Goal: Obtain resource: Download file/media

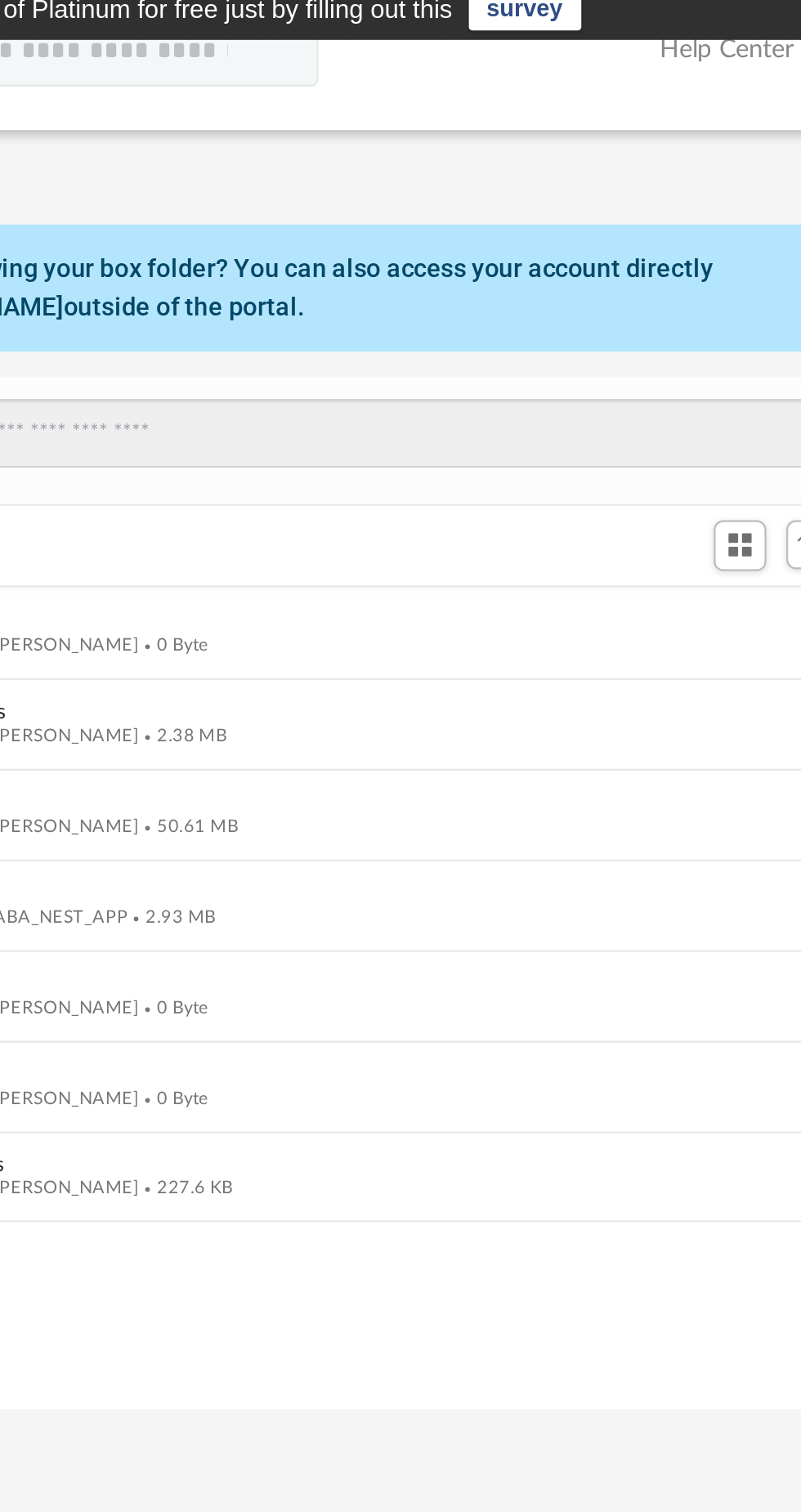
scroll to position [371, 537]
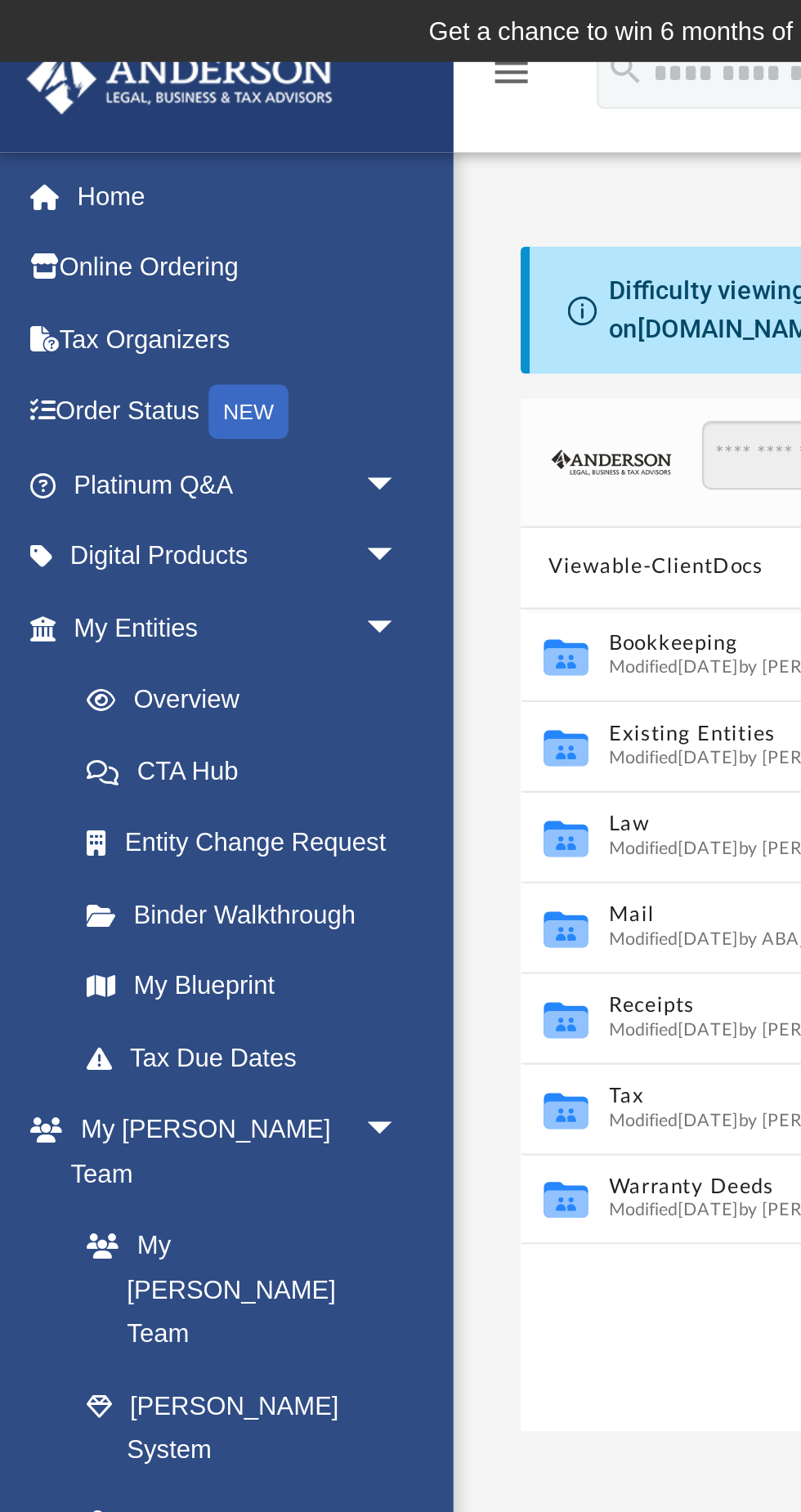
click at [99, 320] on link "Overview" at bounding box center [113, 315] width 181 height 33
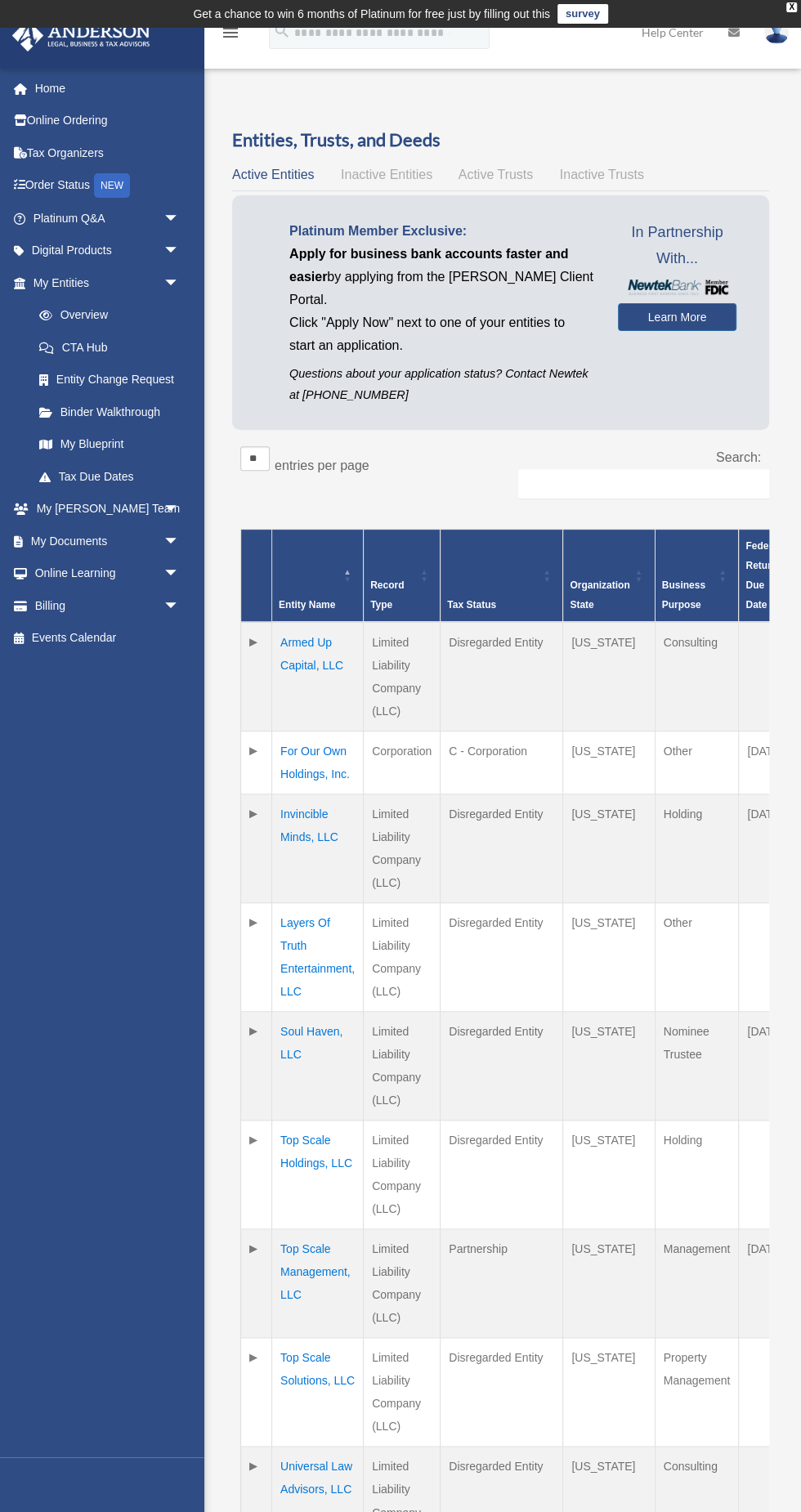
click at [497, 176] on span "Active Trusts" at bounding box center [496, 175] width 75 height 13
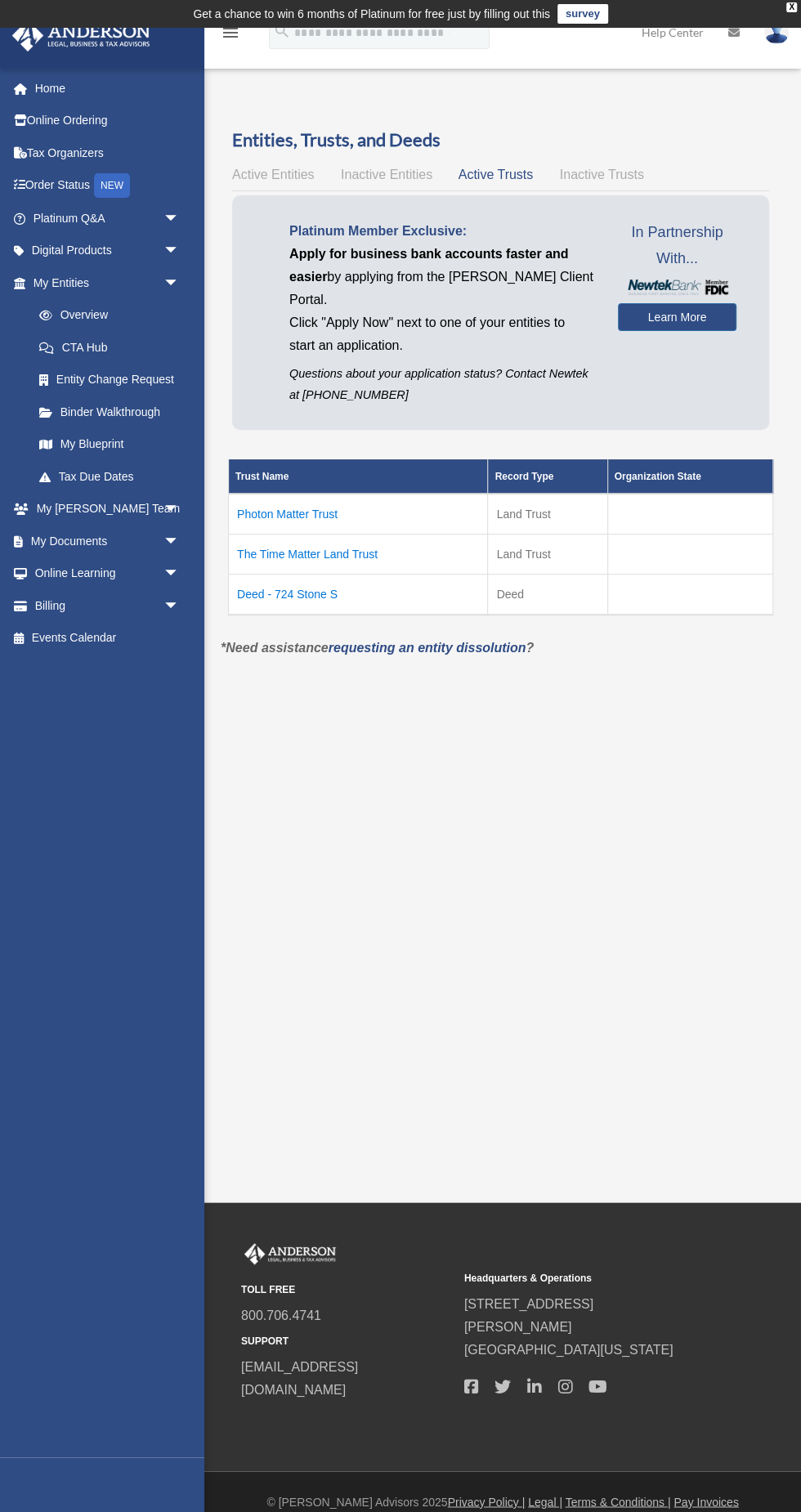
click at [294, 592] on td "Deed - 724 Stone S" at bounding box center [357, 594] width 259 height 40
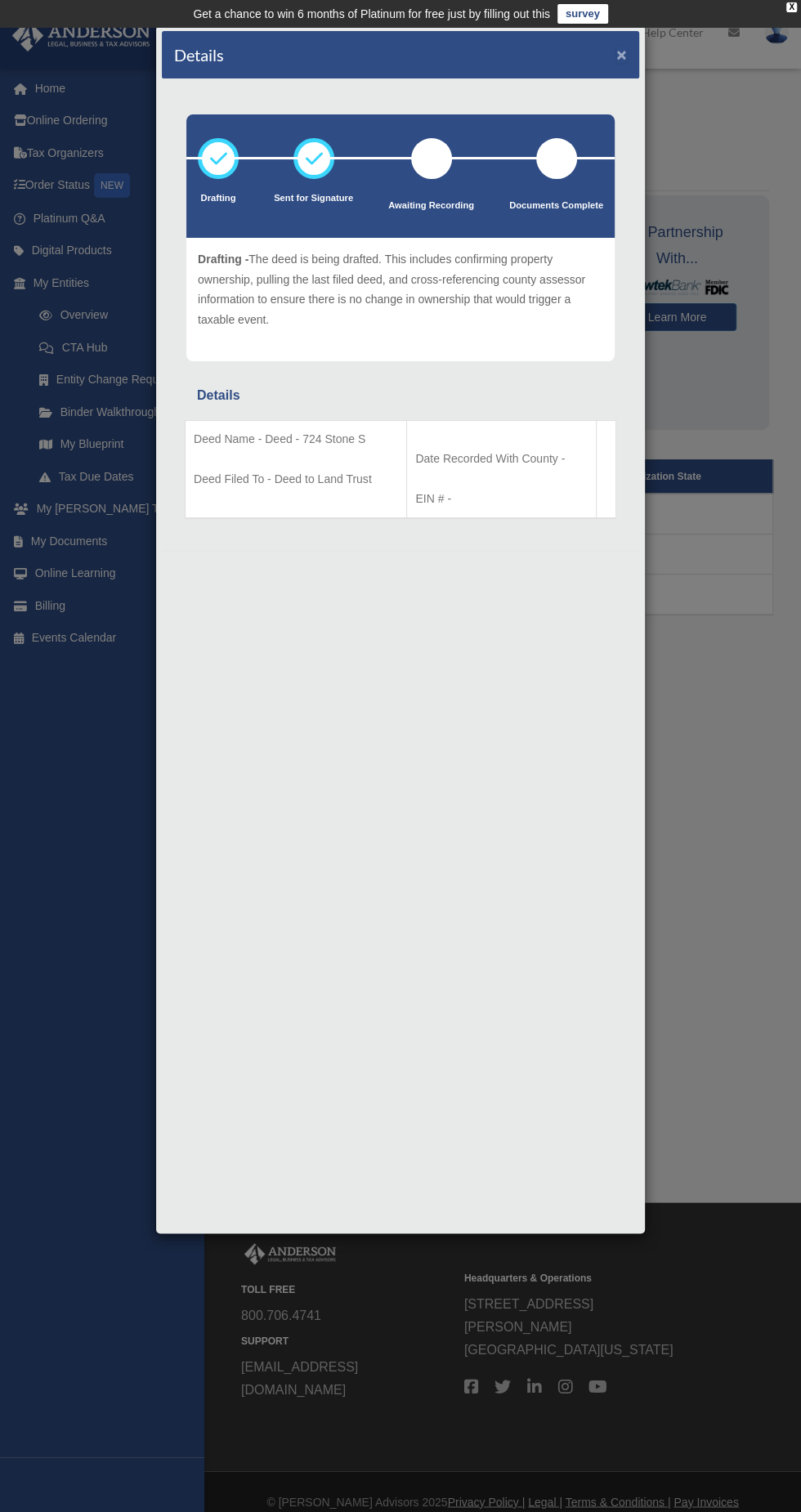
click at [622, 53] on button "×" at bounding box center [621, 54] width 11 height 17
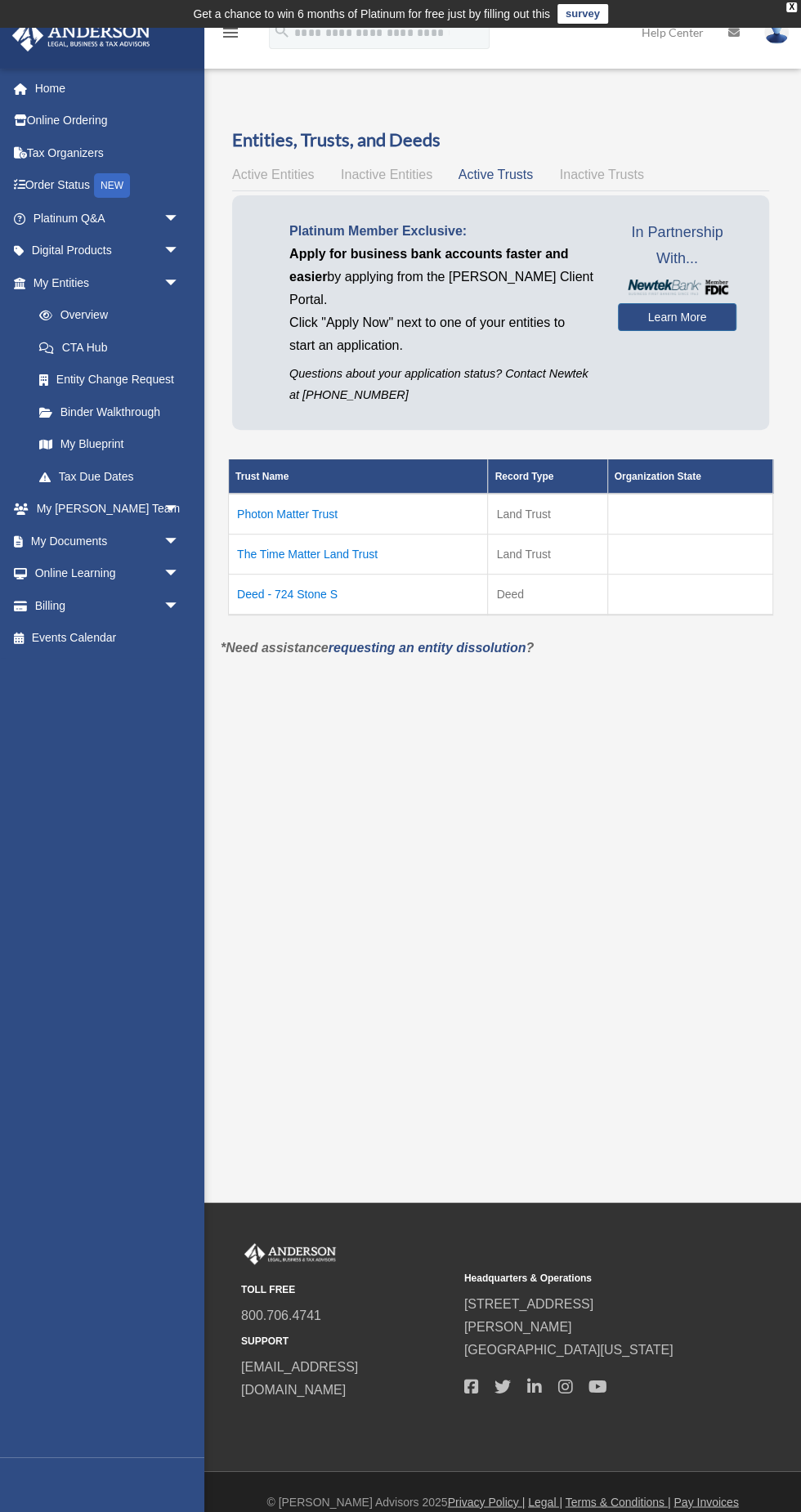
click at [364, 174] on span "Inactive Entities" at bounding box center [386, 175] width 92 height 13
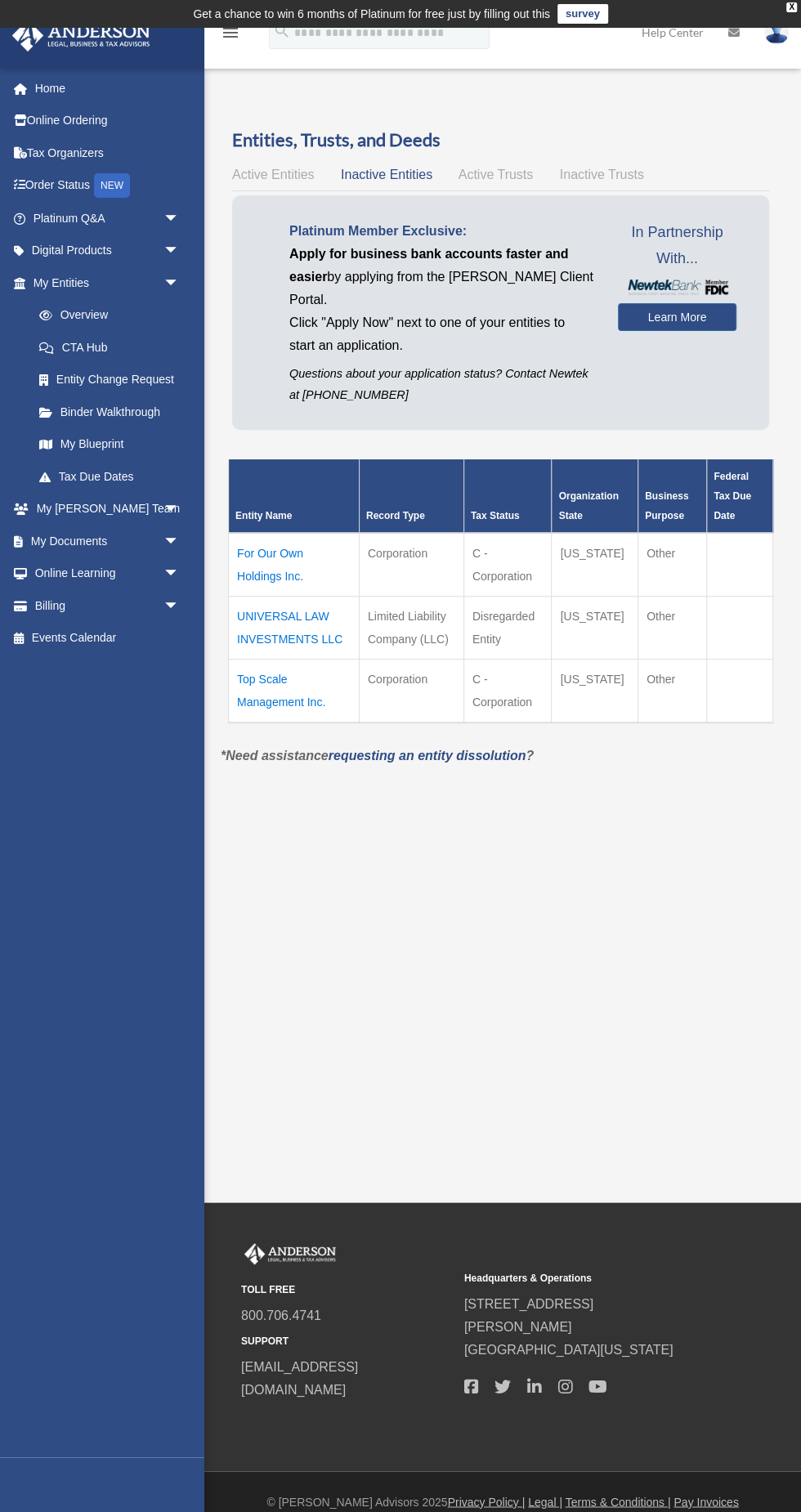
click at [303, 171] on span "Active Entities" at bounding box center [272, 175] width 82 height 13
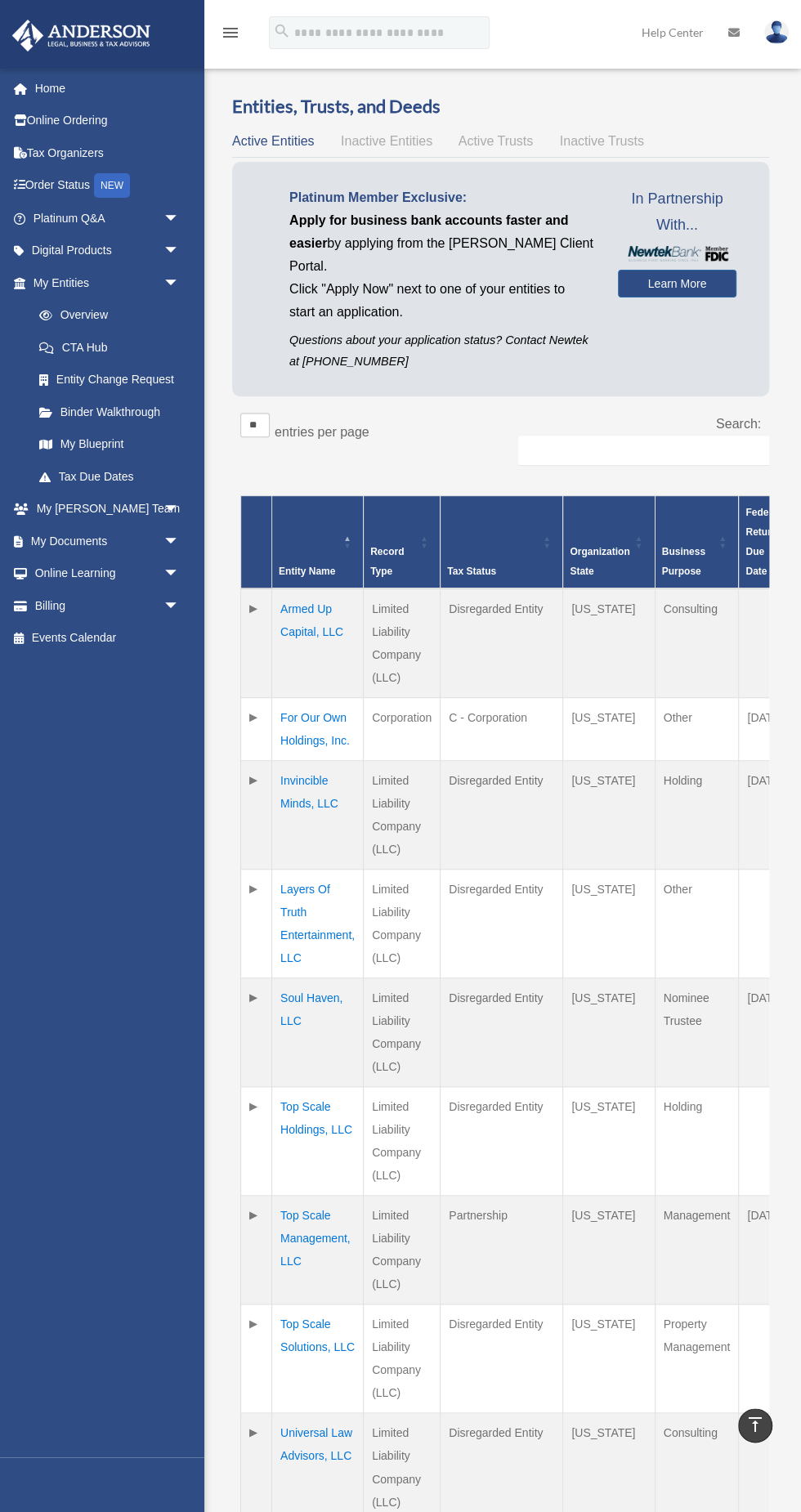
scroll to position [33, 0]
click at [343, 758] on td "For Our Own Holdings, Inc." at bounding box center [318, 730] width 92 height 63
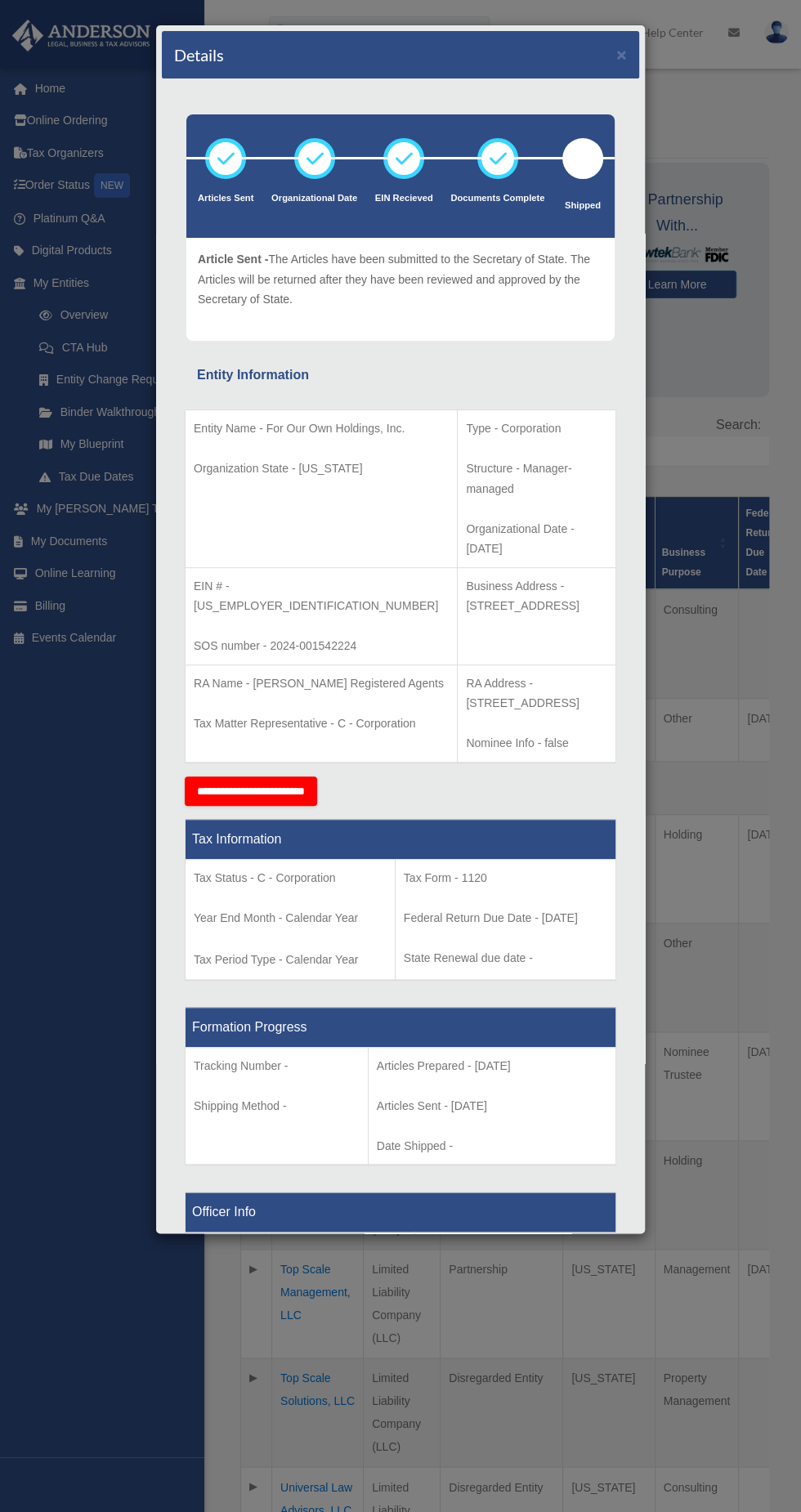
click at [617, 61] on div "Details ×" at bounding box center [400, 55] width 477 height 48
click at [623, 56] on button "×" at bounding box center [621, 54] width 11 height 17
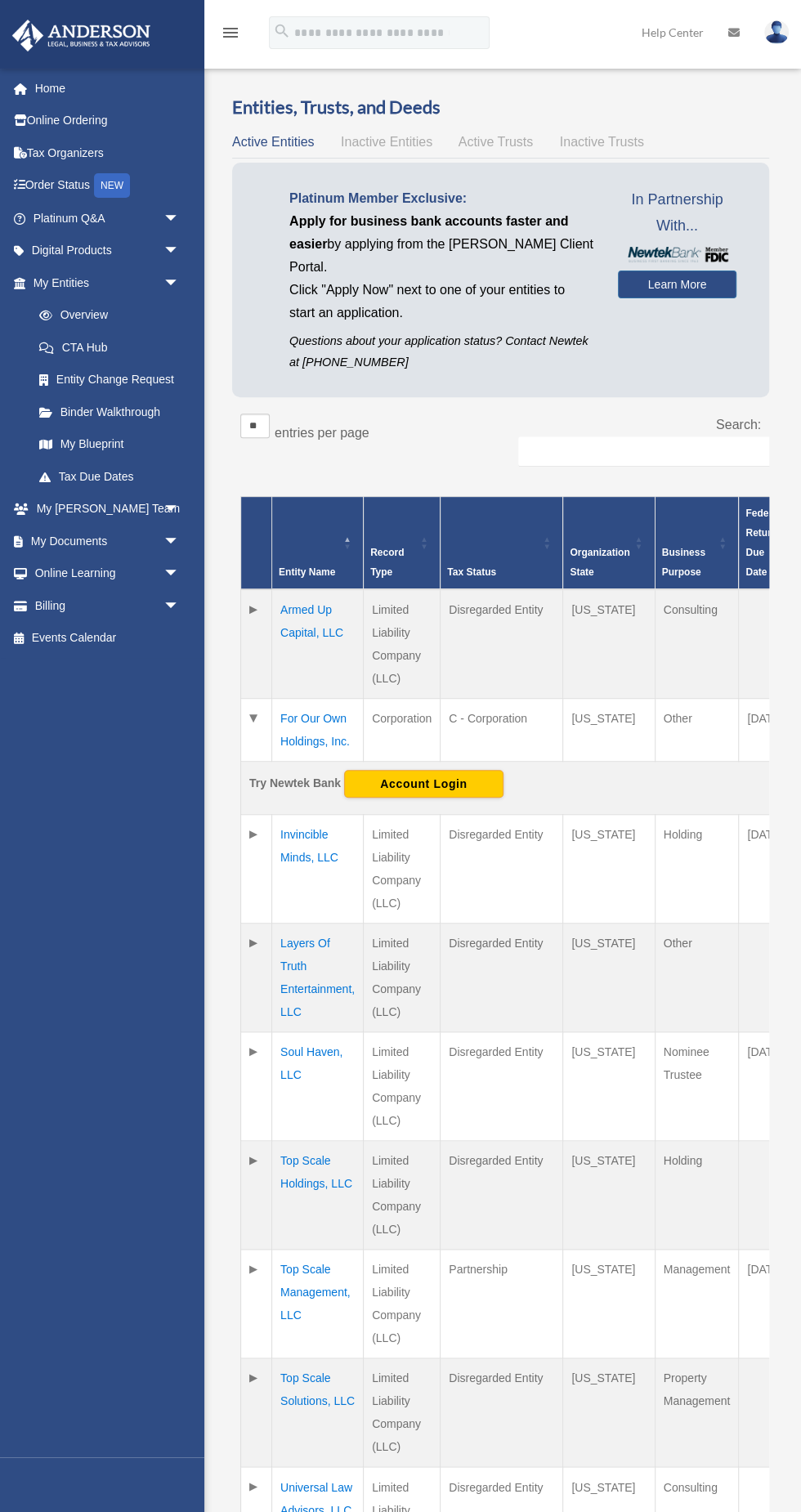
click at [321, 866] on td "Invincible Minds, LLC" at bounding box center [318, 869] width 92 height 109
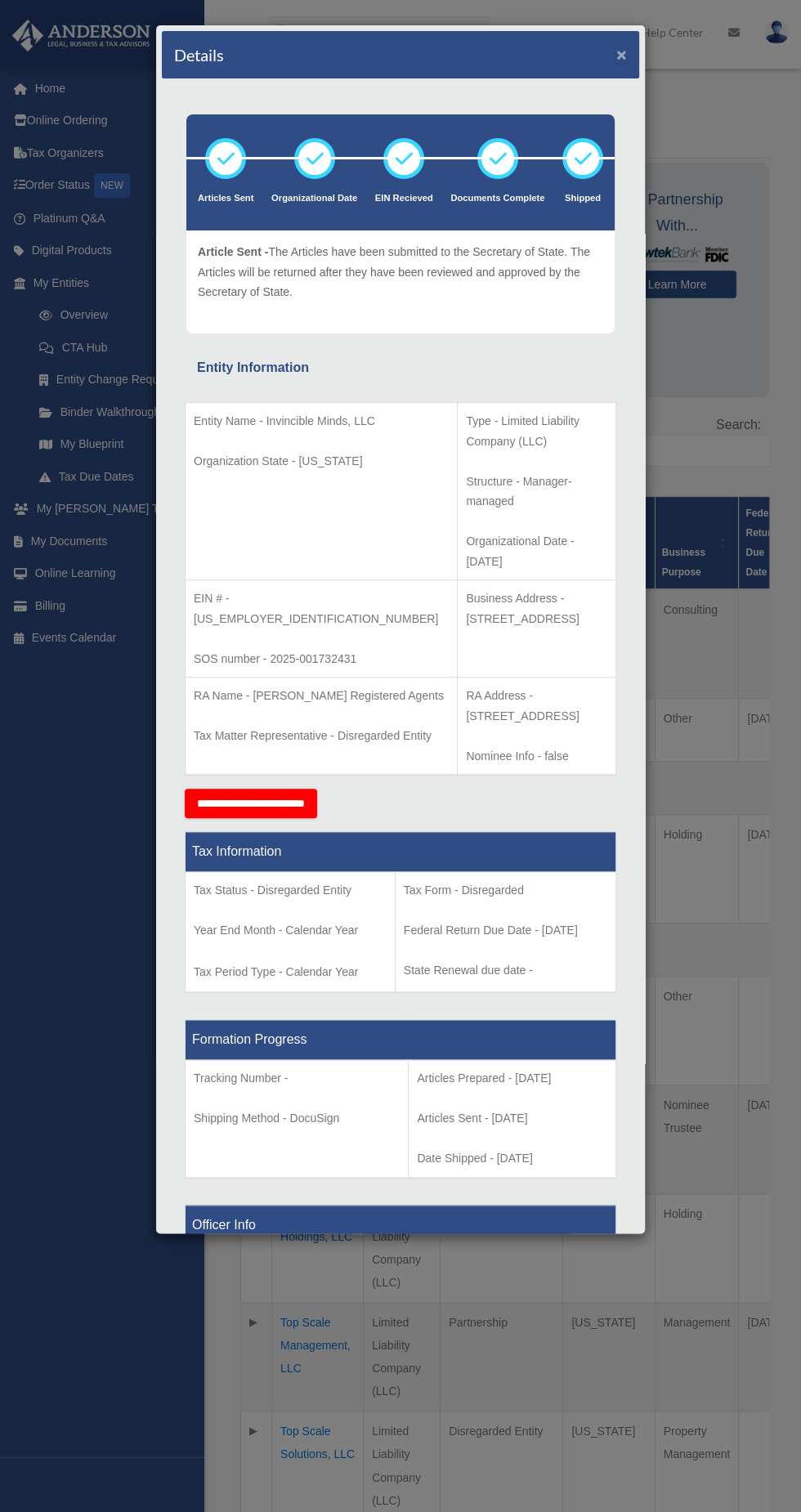
click at [619, 55] on button "×" at bounding box center [621, 54] width 11 height 17
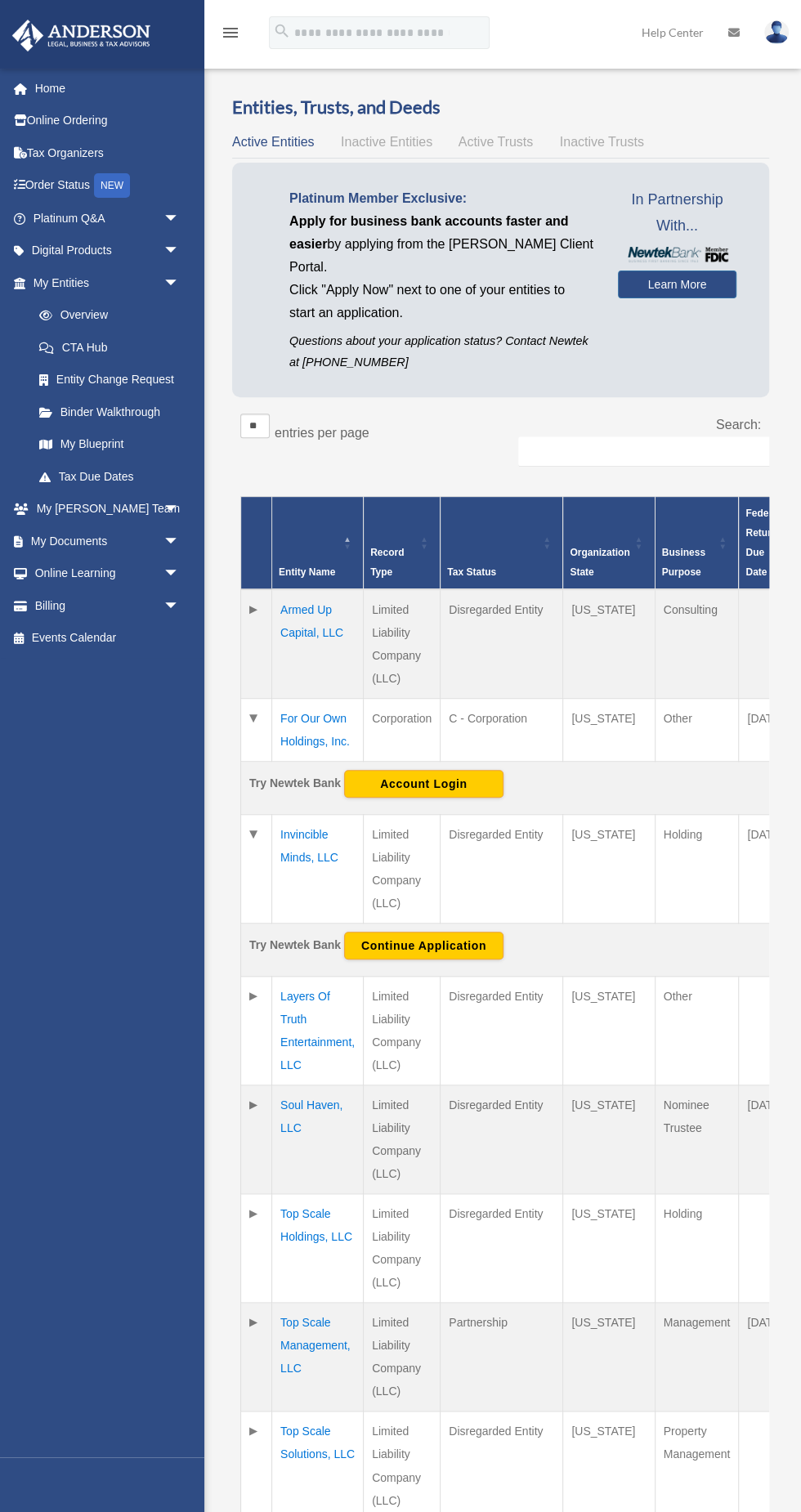
click at [185, 541] on span "arrow_drop_down" at bounding box center [180, 541] width 33 height 34
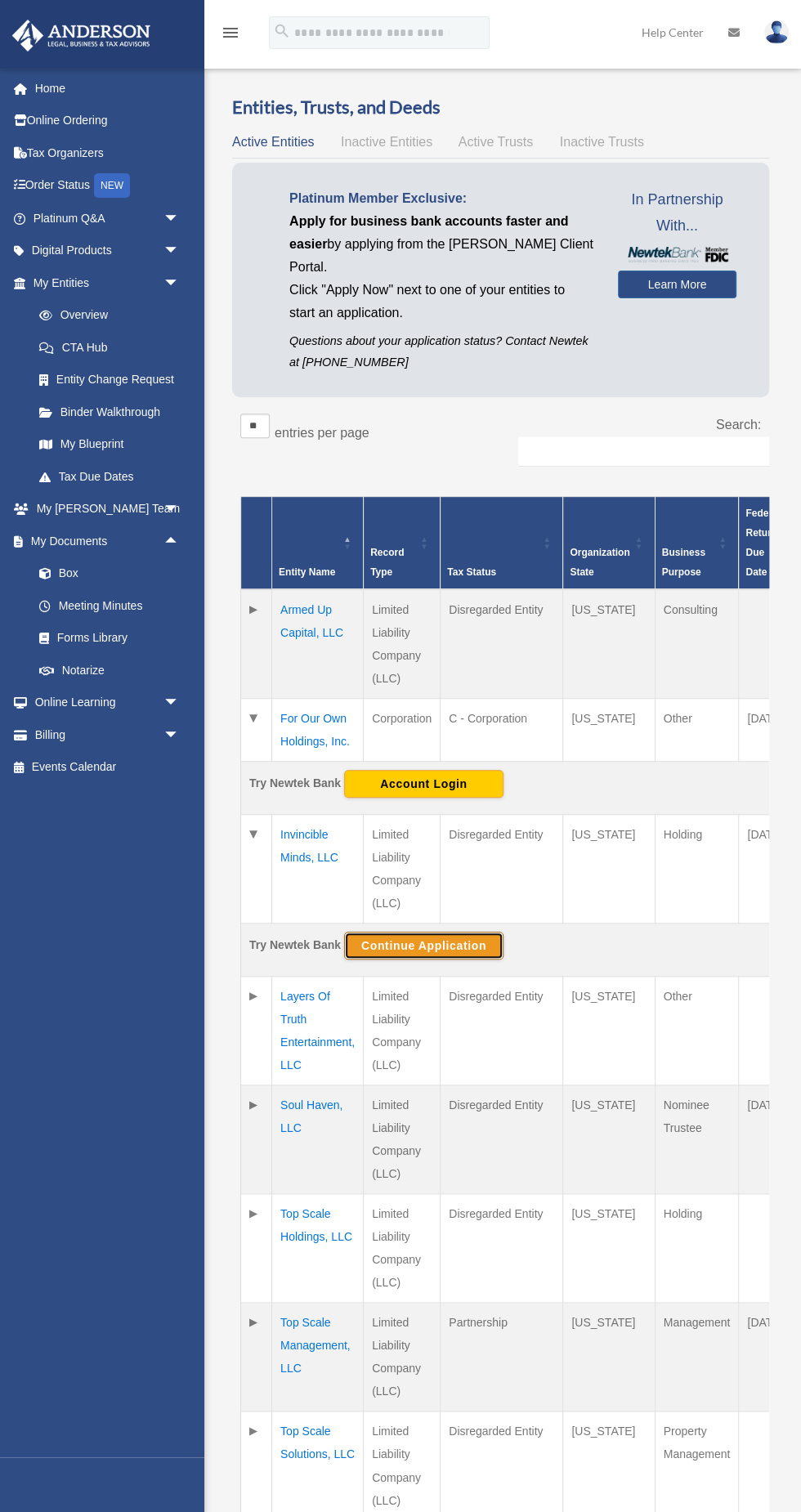
click at [422, 944] on button "Continue Application" at bounding box center [423, 945] width 159 height 28
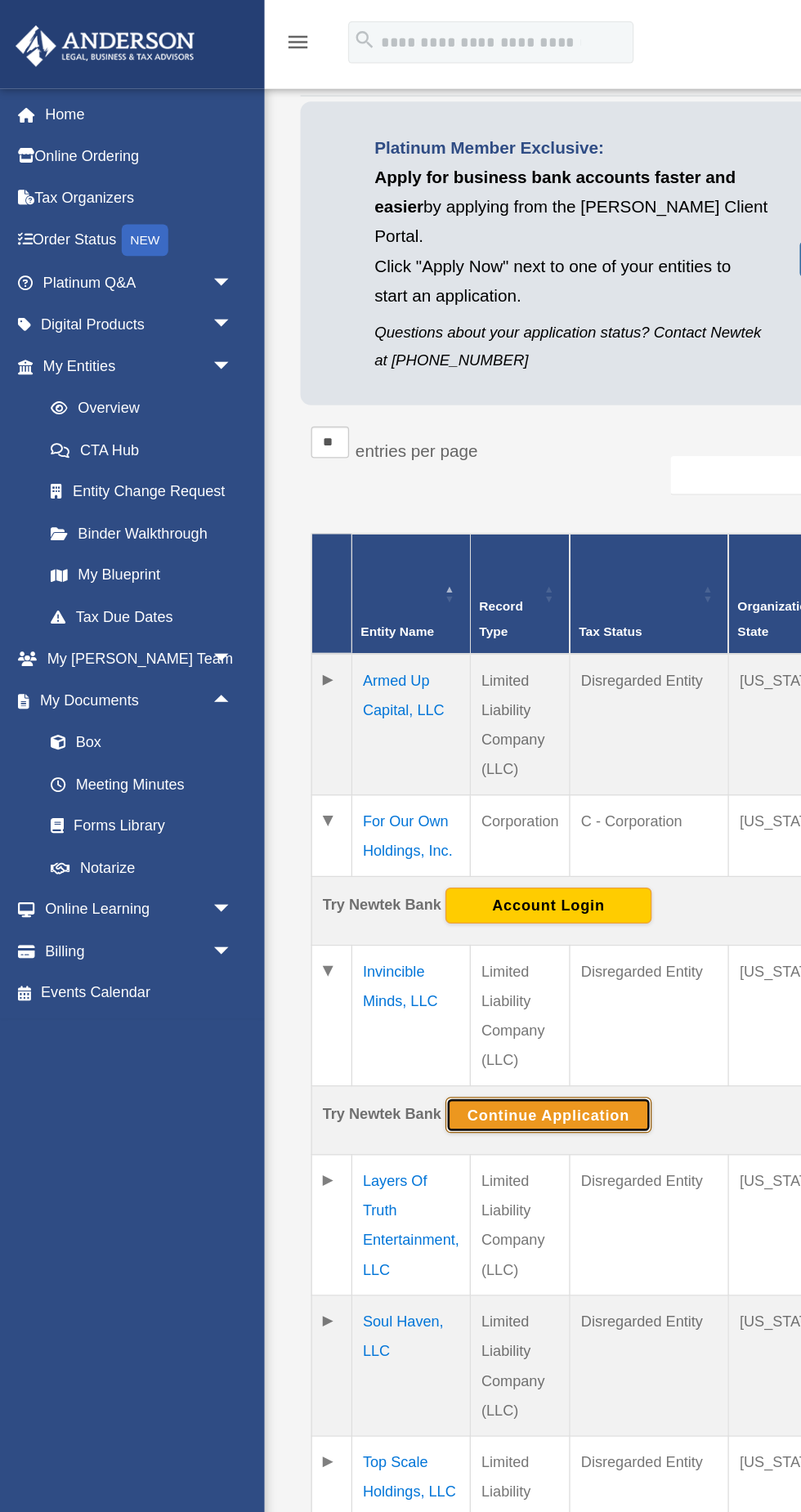
scroll to position [109, 0]
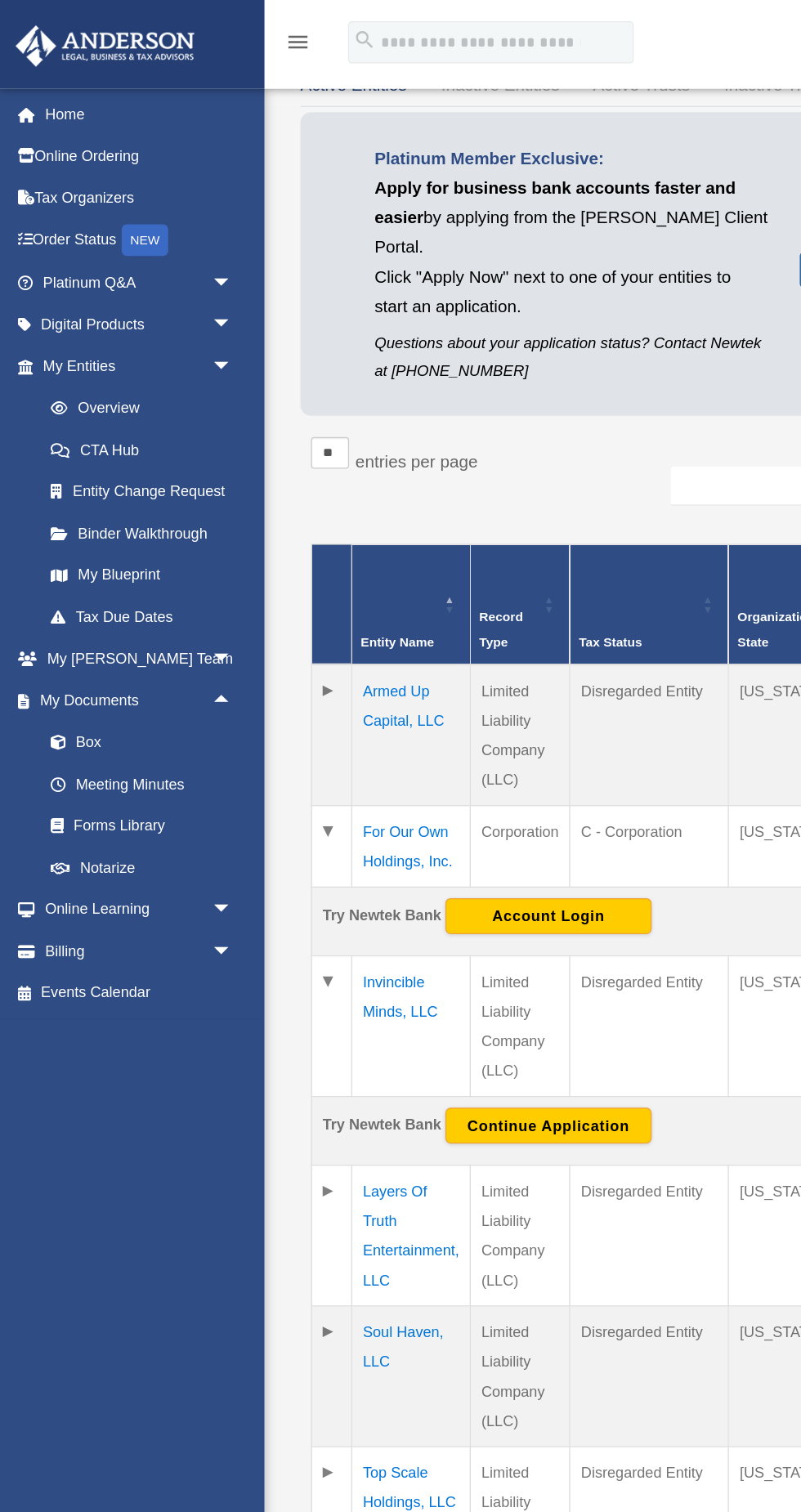
click at [99, 576] on link "Box" at bounding box center [113, 573] width 181 height 33
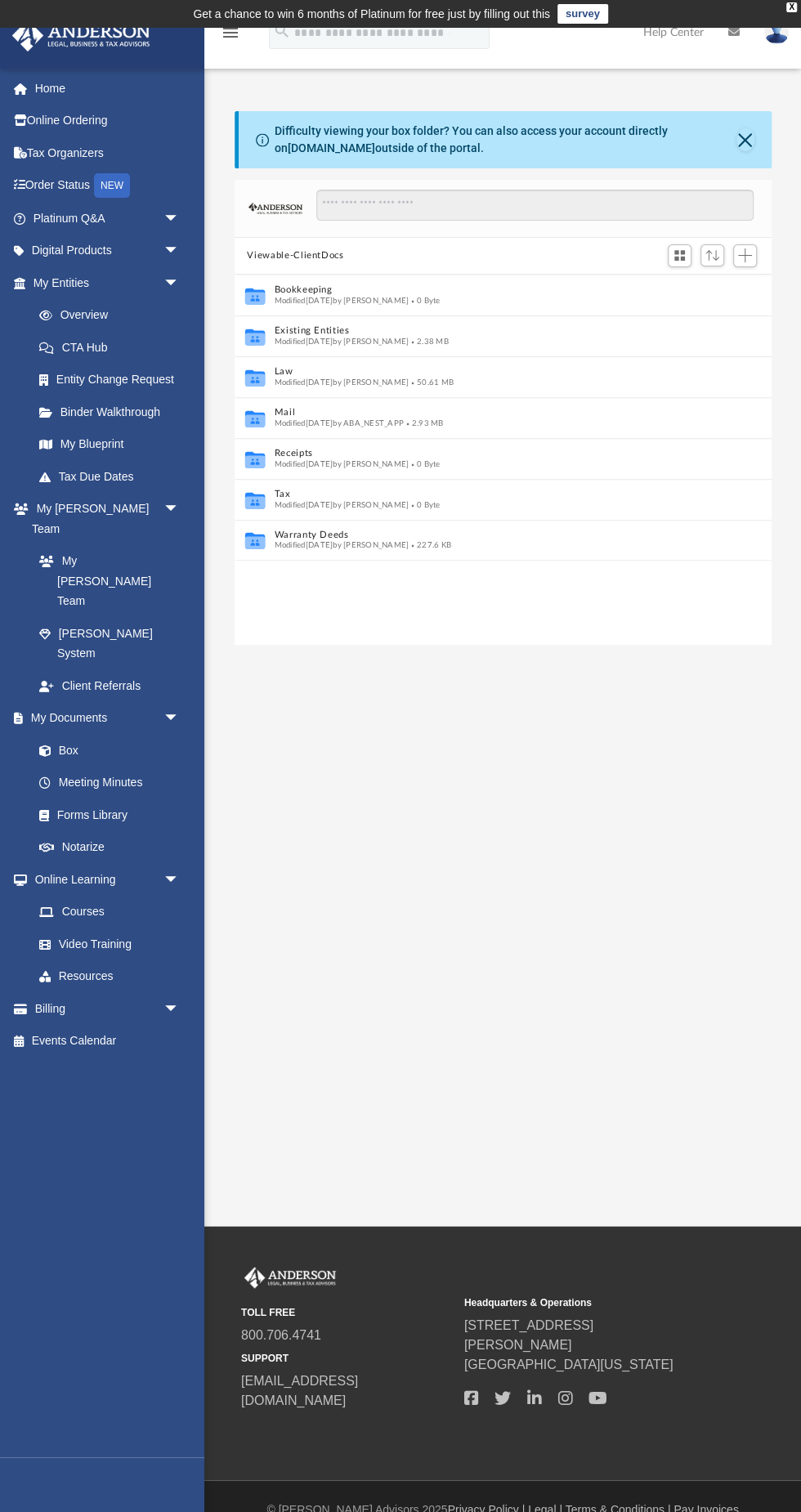
scroll to position [371, 537]
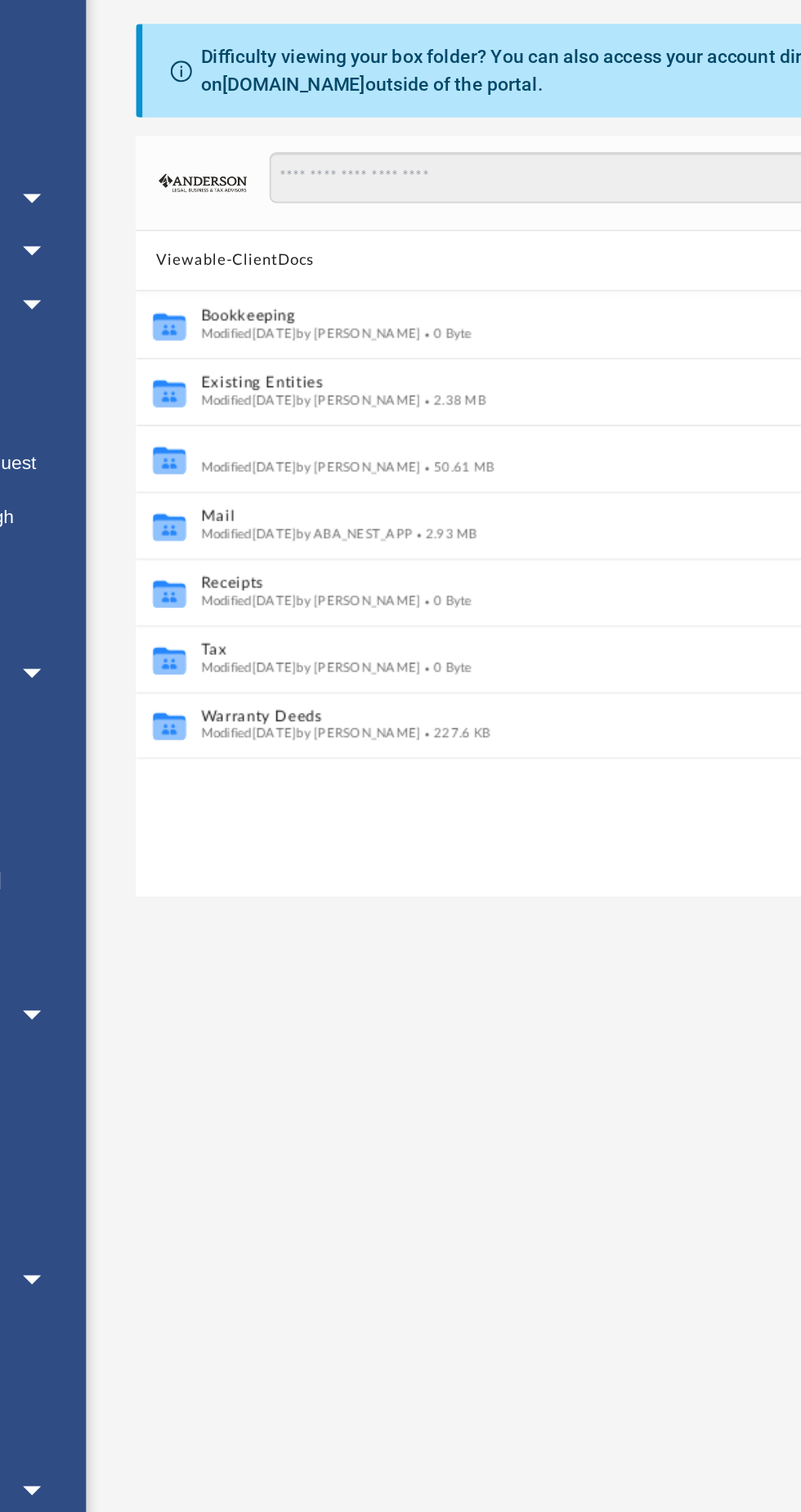
click at [319, 374] on button "Law" at bounding box center [492, 371] width 436 height 11
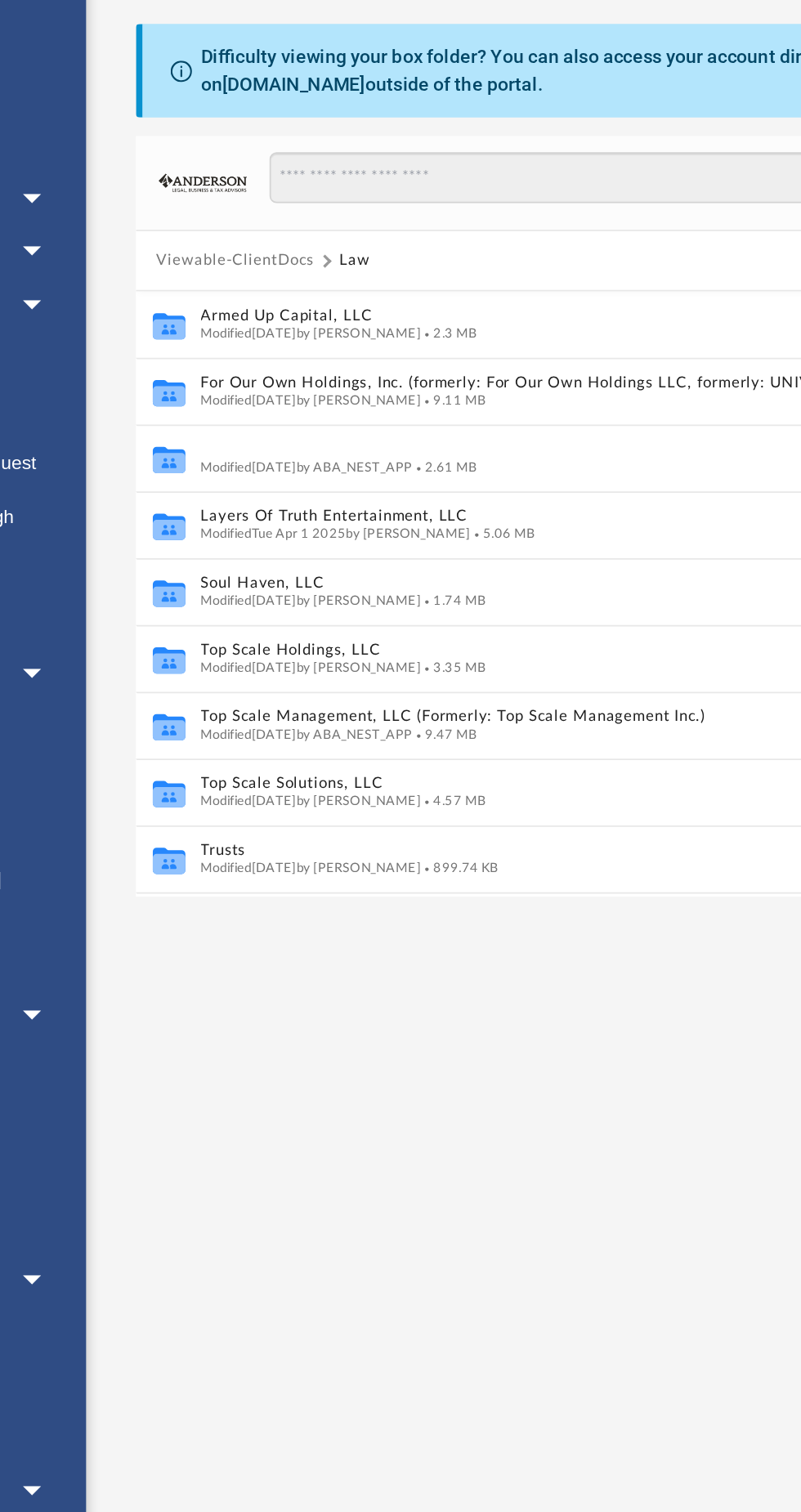
click at [332, 367] on button "Invincible Minds, LLC" at bounding box center [492, 371] width 436 height 11
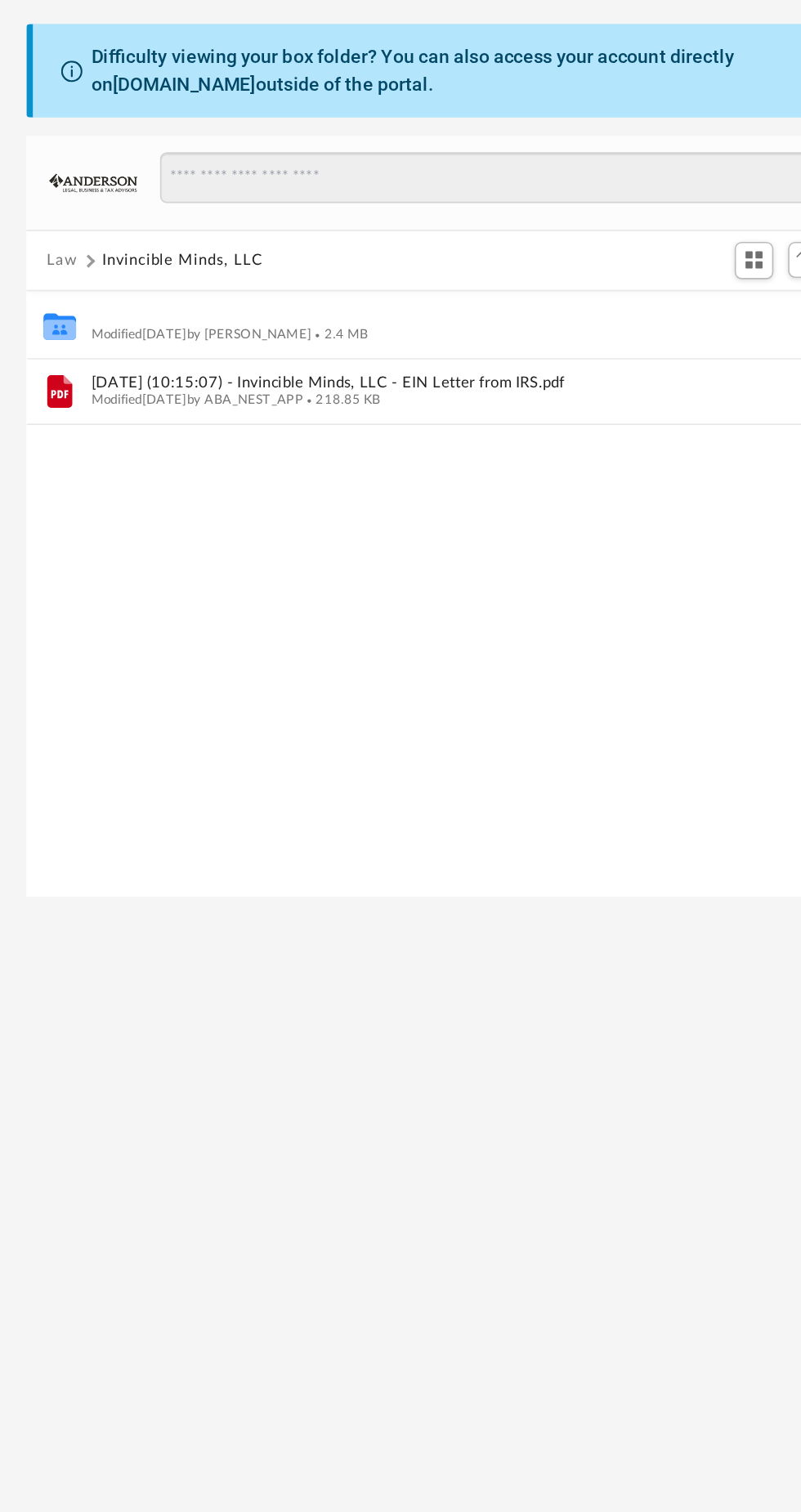
click at [363, 288] on button "Initial Docs" at bounding box center [492, 289] width 436 height 11
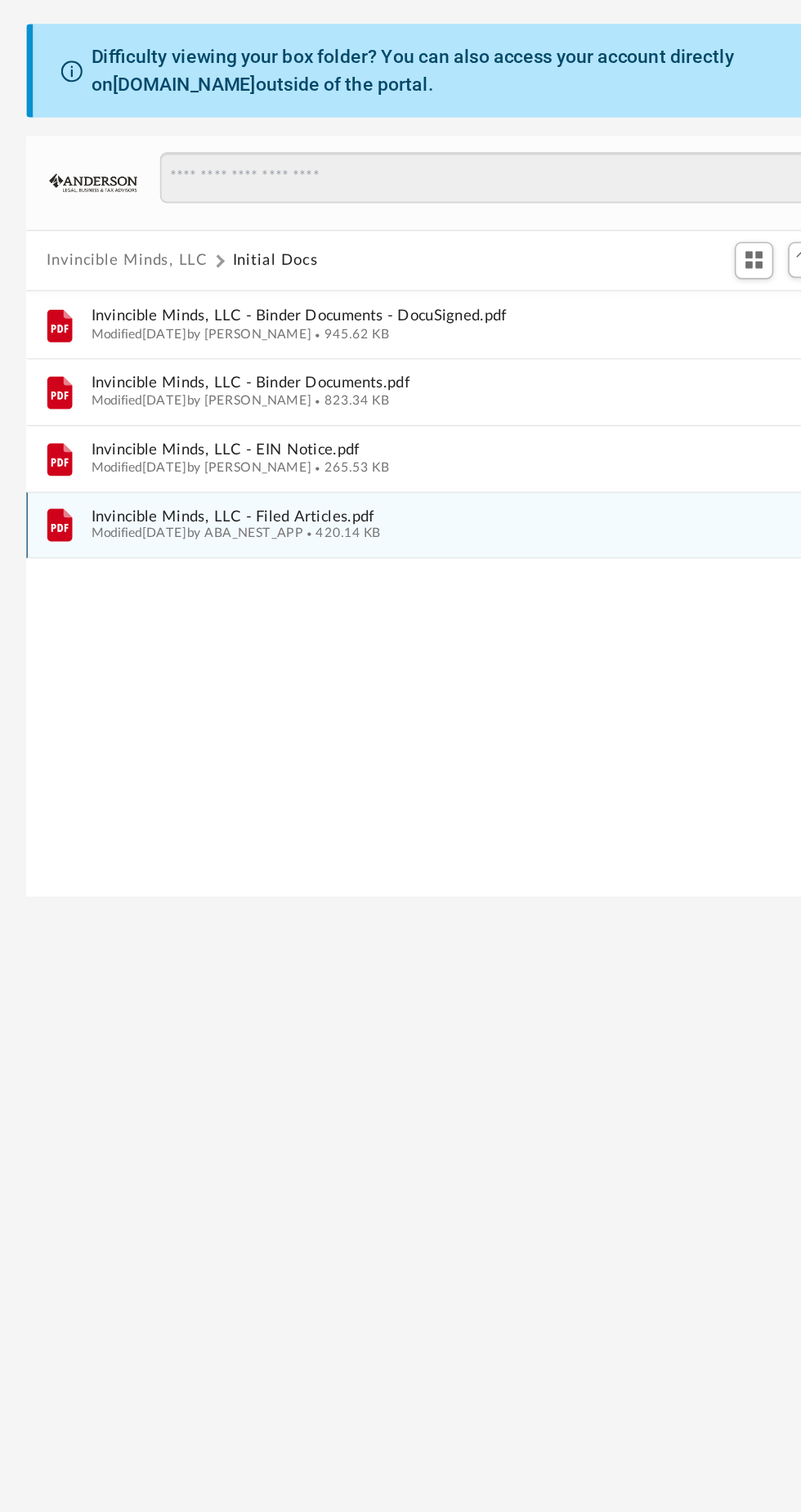
click at [441, 423] on span "420.14 KB" at bounding box center [427, 422] width 47 height 8
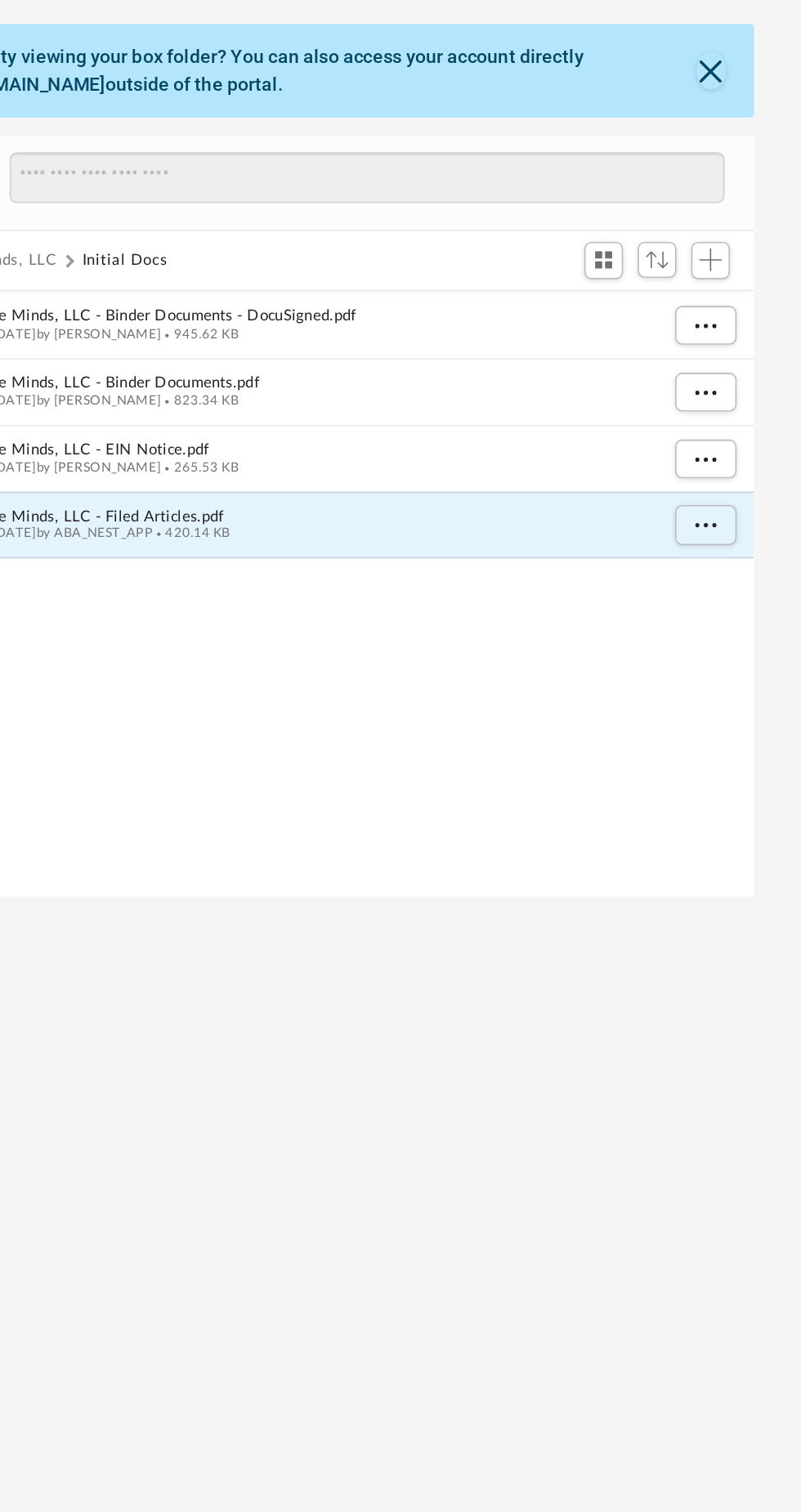
scroll to position [0, 0]
click at [734, 420] on span "More options" at bounding box center [741, 417] width 13 height 9
click at [728, 475] on li "Download" at bounding box center [727, 475] width 47 height 17
